Goal: Task Accomplishment & Management: Use online tool/utility

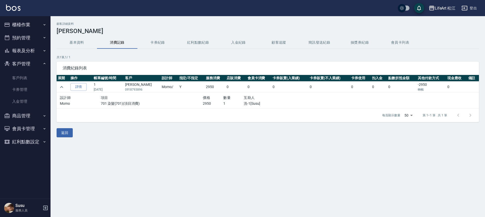
click at [25, 25] on button "櫃檯作業" at bounding box center [25, 24] width 46 height 13
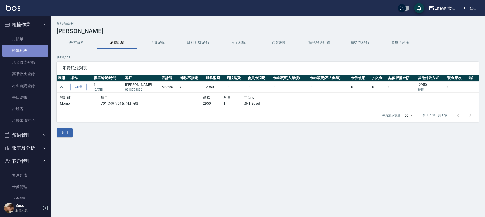
click at [32, 49] on link "帳單列表" at bounding box center [25, 51] width 46 height 12
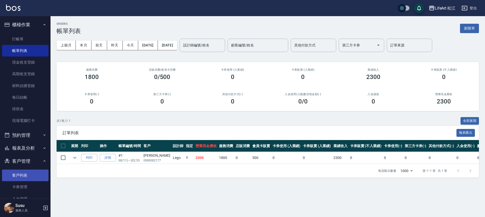
click at [26, 175] on link "客戶列表" at bounding box center [25, 176] width 46 height 12
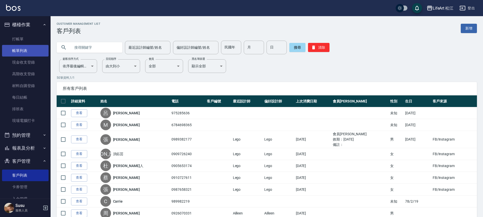
click at [32, 46] on link "帳單列表" at bounding box center [25, 51] width 46 height 12
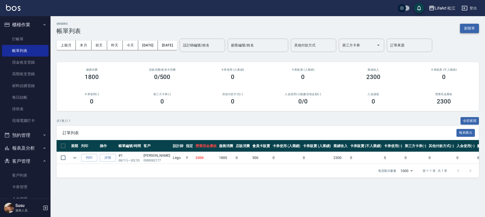
click at [472, 31] on button "新開單" at bounding box center [469, 28] width 19 height 9
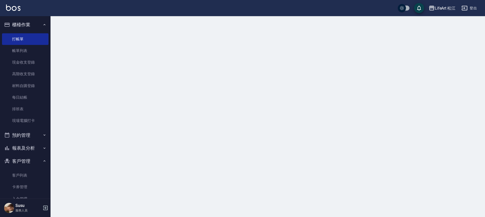
click at [472, 31] on div at bounding box center [242, 108] width 485 height 217
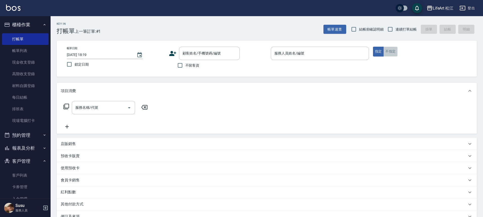
click at [389, 52] on button "不指定" at bounding box center [390, 52] width 14 height 10
click at [314, 55] on input "服務人員姓名/編號" at bounding box center [319, 53] width 93 height 9
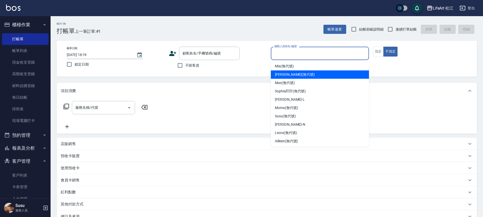
click at [305, 71] on div "[PERSON_NAME] (無代號)" at bounding box center [320, 74] width 98 height 8
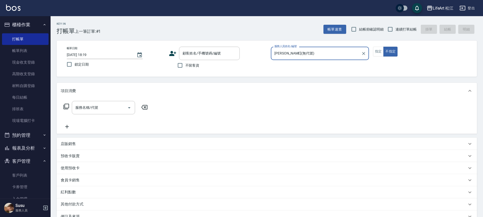
click at [310, 58] on div "[PERSON_NAME](無代號) 服務人員姓名/編號" at bounding box center [320, 53] width 98 height 13
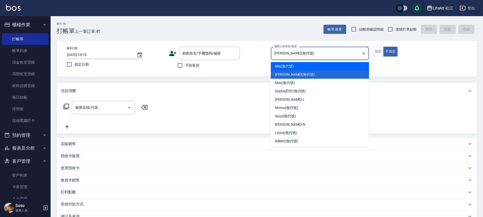
click at [307, 63] on div "Mia (無代號)" at bounding box center [320, 66] width 98 height 8
type input "Mia(無代號)"
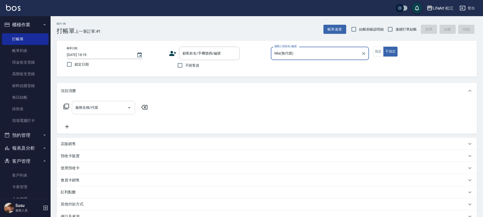
click at [107, 107] on input "服務名稱/代號" at bounding box center [99, 107] width 51 height 9
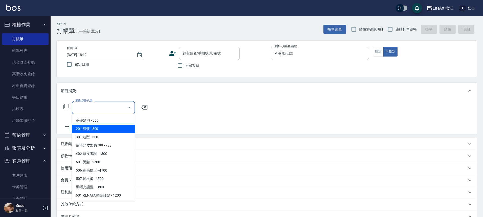
click at [98, 129] on span "201 剪髮 - 800" at bounding box center [103, 129] width 63 height 8
type input "201 剪髮(201)"
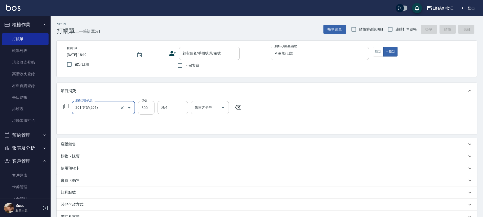
click at [152, 109] on input "800" at bounding box center [146, 108] width 16 height 14
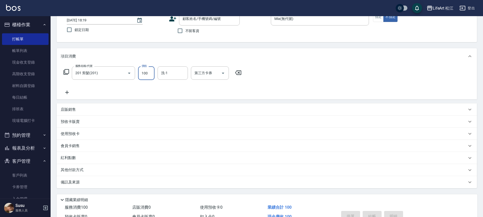
scroll to position [63, 0]
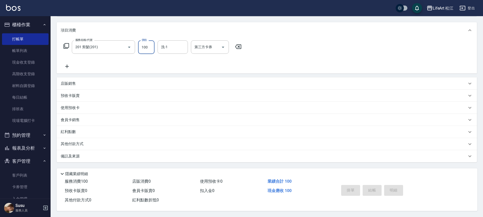
type input "100"
click at [80, 154] on div "備註及來源" at bounding box center [264, 156] width 406 height 5
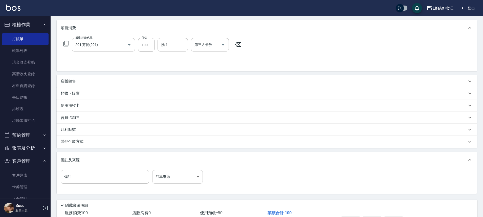
click at [192, 182] on body "LifeArt 松江 登出 櫃檯作業 打帳單 帳單列表 現金收支登錄 高階收支登錄 材料自購登錄 每日結帳 排班表 現場電腦打卡 預約管理 預約管理 單日預約…" at bounding box center [241, 93] width 483 height 312
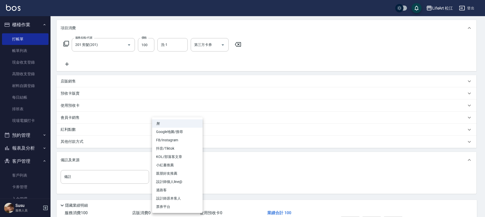
click at [181, 188] on li "過路客" at bounding box center [177, 190] width 51 height 8
type input "過路客"
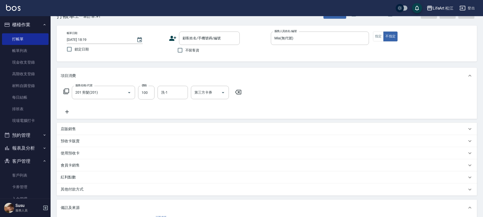
scroll to position [0, 0]
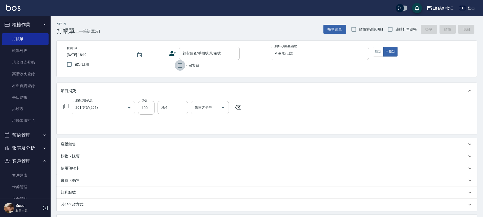
click at [181, 67] on input "不留客資" at bounding box center [180, 65] width 11 height 11
checkbox input "true"
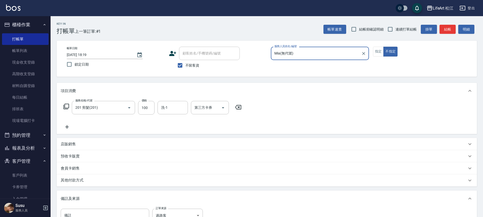
scroll to position [73, 0]
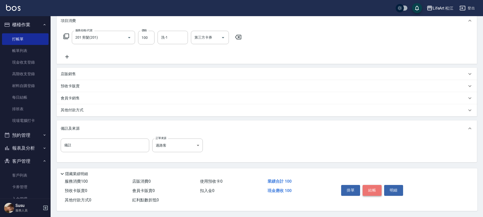
click at [367, 186] on button "結帳" at bounding box center [371, 190] width 19 height 11
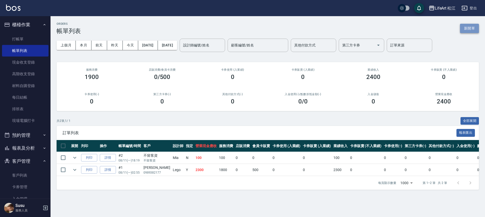
click at [465, 29] on button "新開單" at bounding box center [469, 28] width 19 height 9
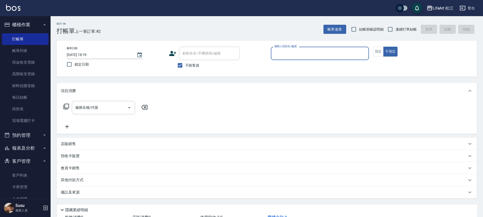
click at [304, 55] on input "服務人員姓名/編號" at bounding box center [319, 53] width 93 height 9
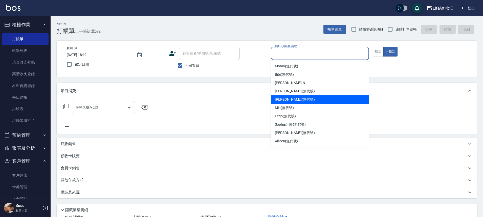
click at [219, 83] on div "項目消費" at bounding box center [267, 91] width 420 height 16
